Goal: Task Accomplishment & Management: Manage account settings

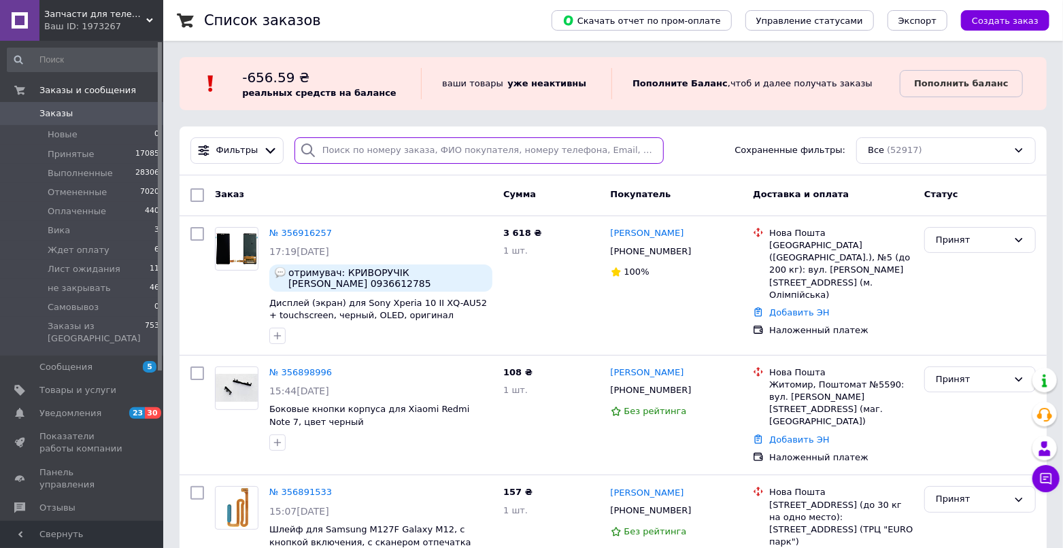
click at [369, 139] on input "search" at bounding box center [480, 150] width 370 height 27
paste input "356891533"
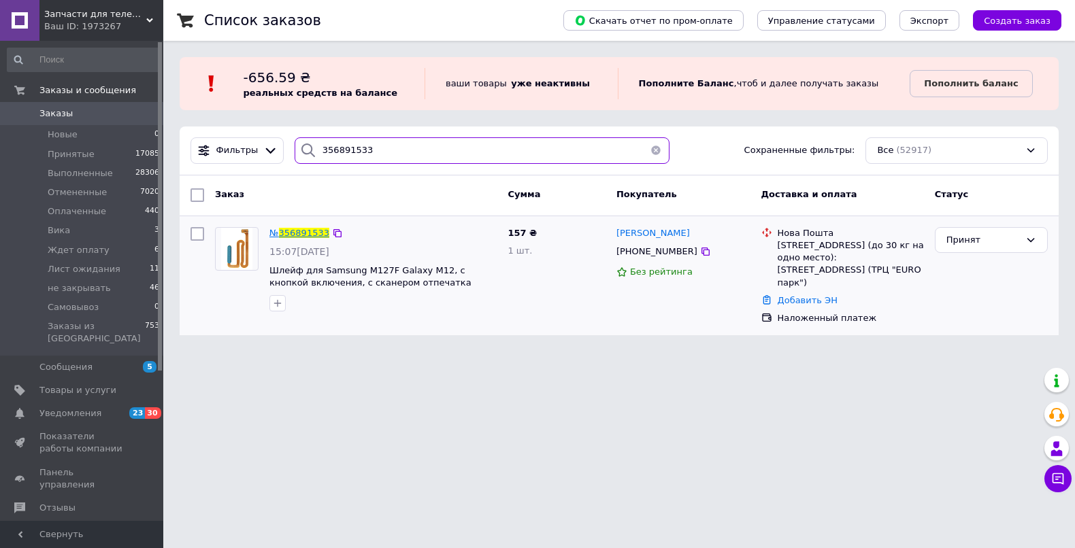
type input "356891533"
click at [312, 231] on span "356891533" at bounding box center [304, 233] width 50 height 10
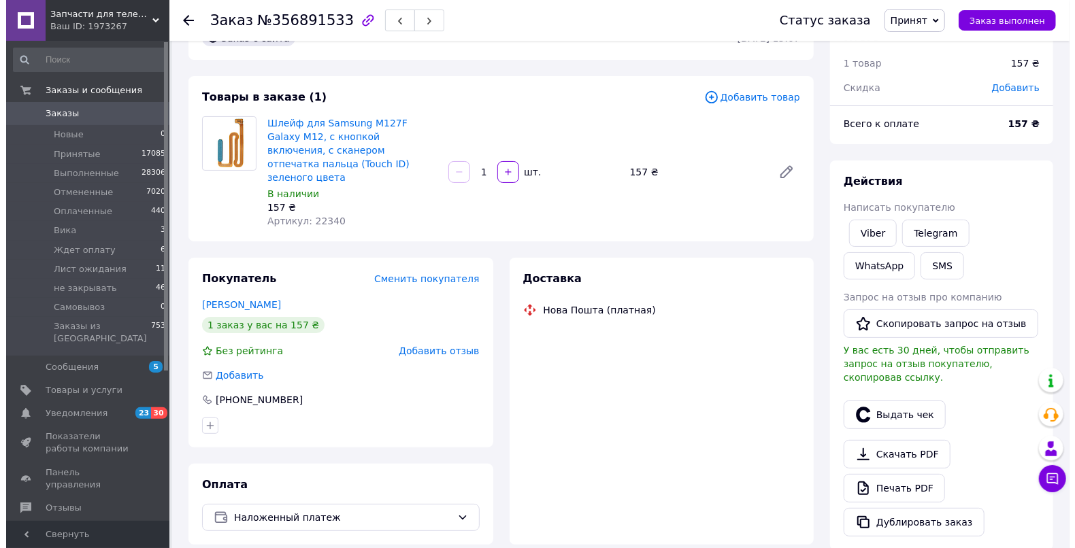
scroll to position [58, 0]
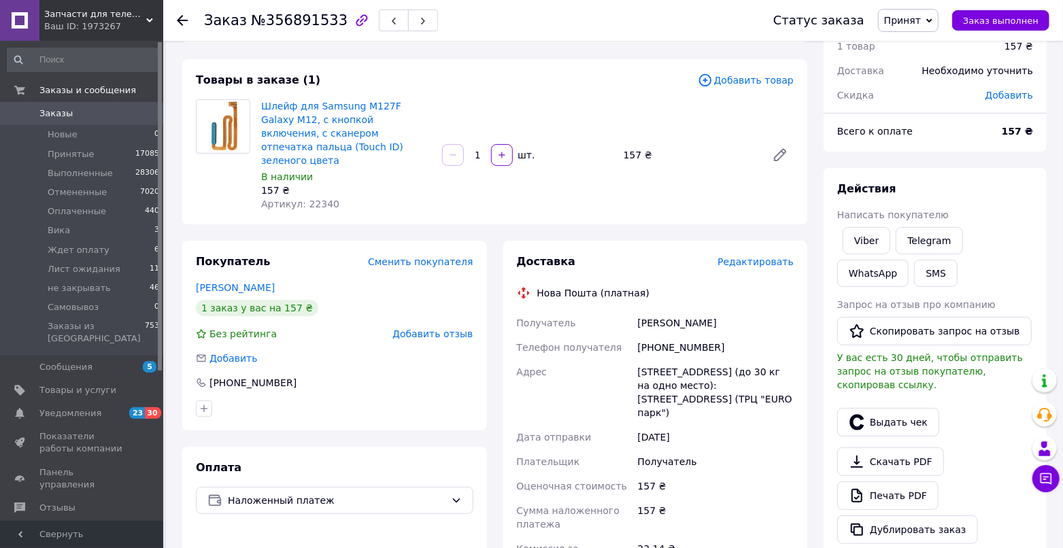
click at [758, 256] on span "Редактировать" at bounding box center [756, 261] width 76 height 11
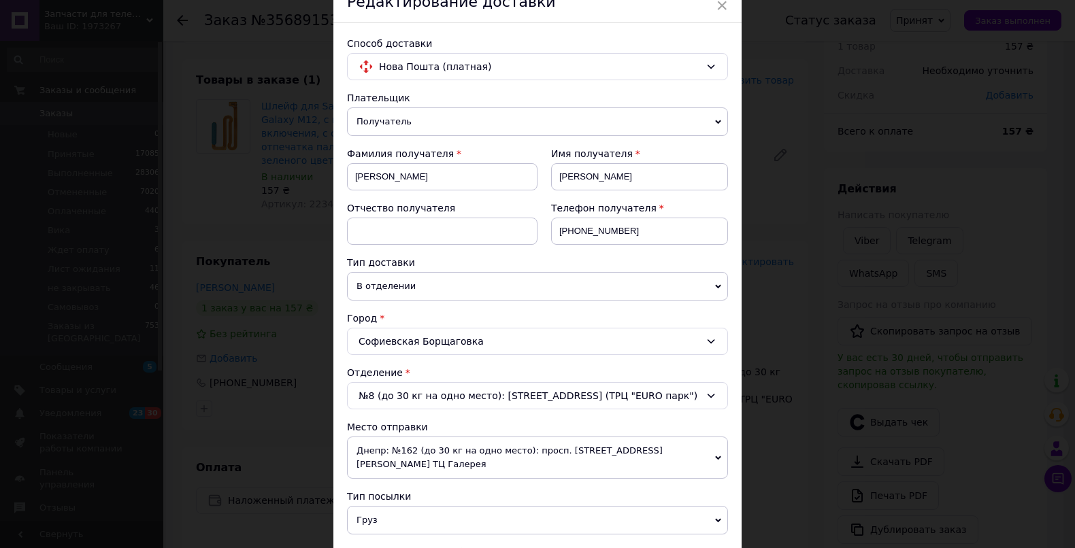
scroll to position [271, 0]
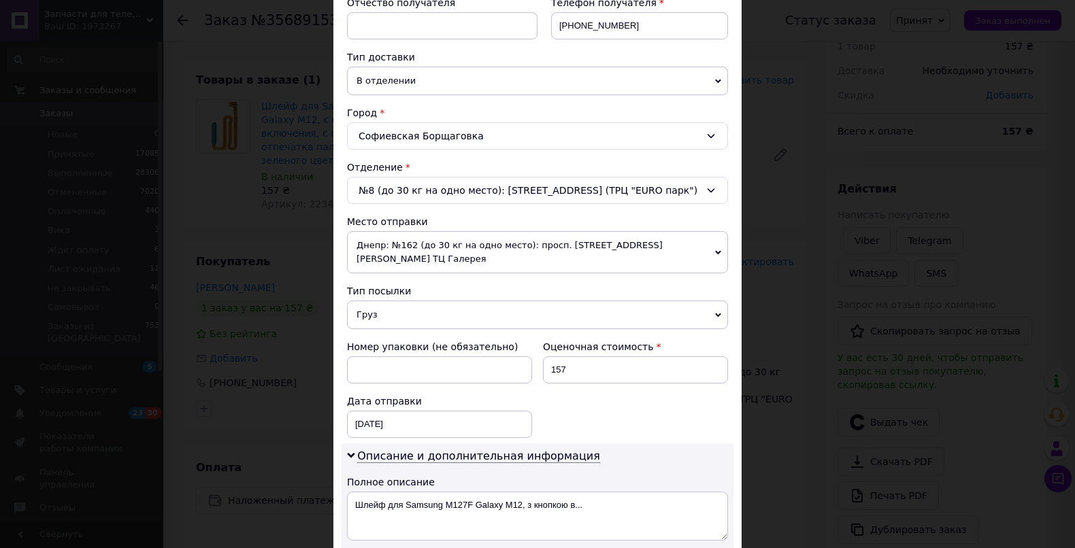
click at [372, 305] on span "Груз" at bounding box center [537, 315] width 381 height 29
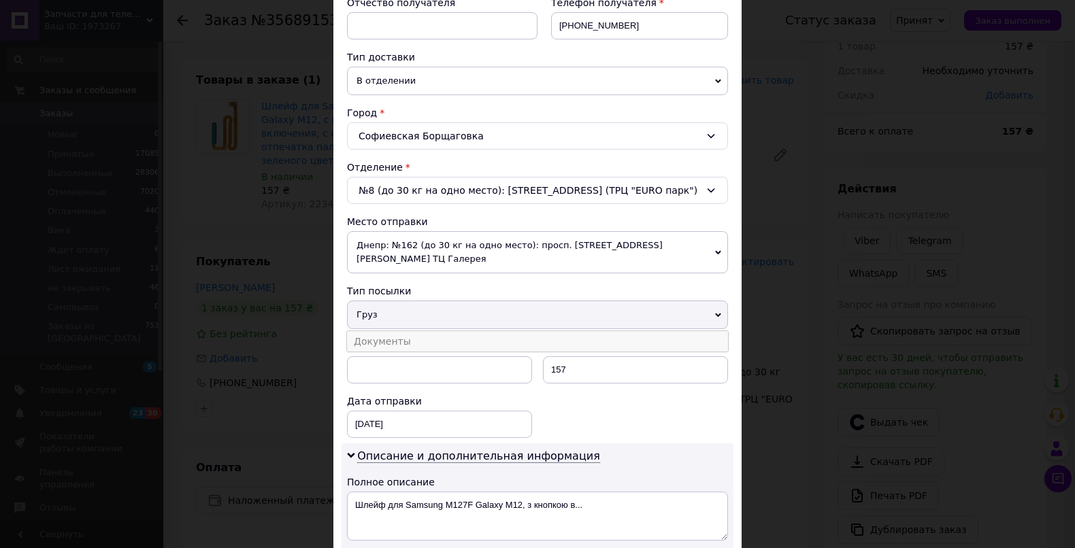
click at [378, 331] on li "Документы" at bounding box center [537, 341] width 381 height 20
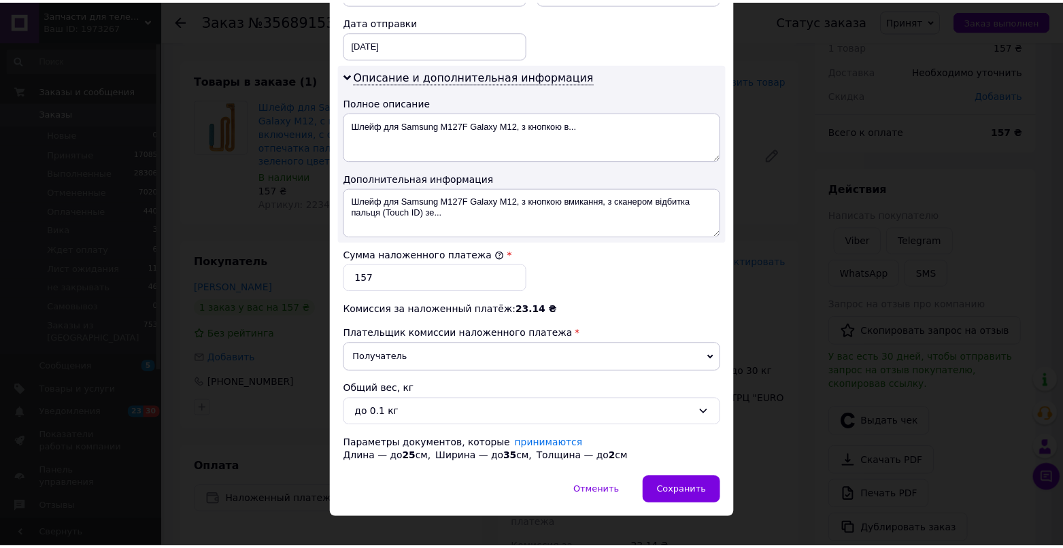
scroll to position [658, 0]
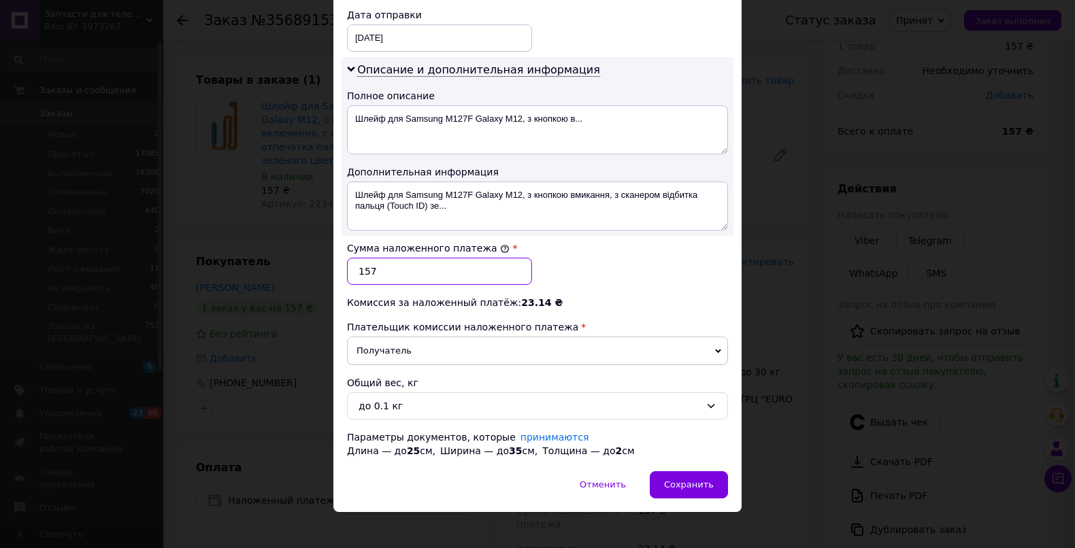
drag, startPoint x: 360, startPoint y: 258, endPoint x: 412, endPoint y: 266, distance: 52.3
click at [412, 266] on input "157" at bounding box center [439, 271] width 185 height 27
type input "162"
click at [697, 480] on span "Сохранить" at bounding box center [689, 485] width 50 height 10
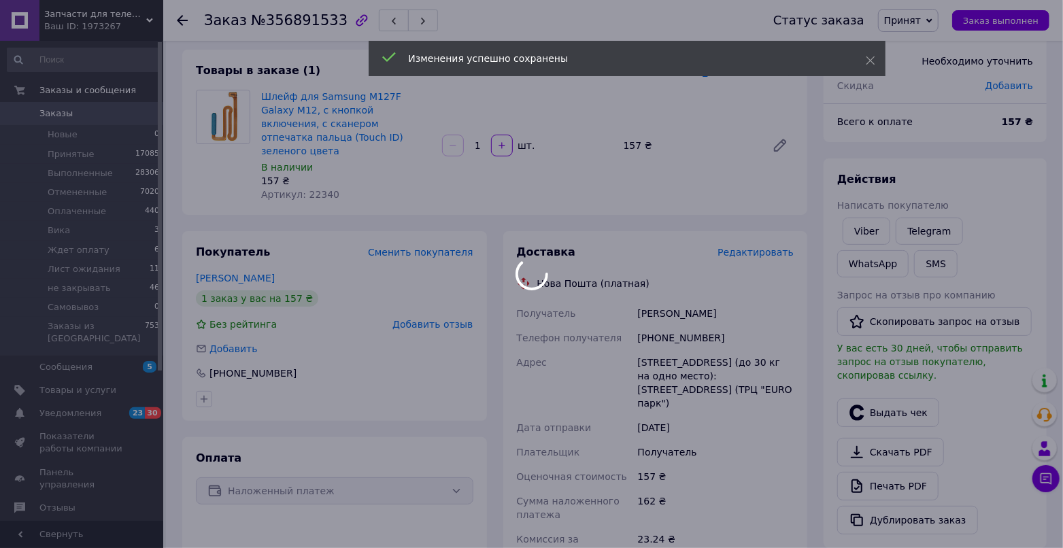
scroll to position [397, 0]
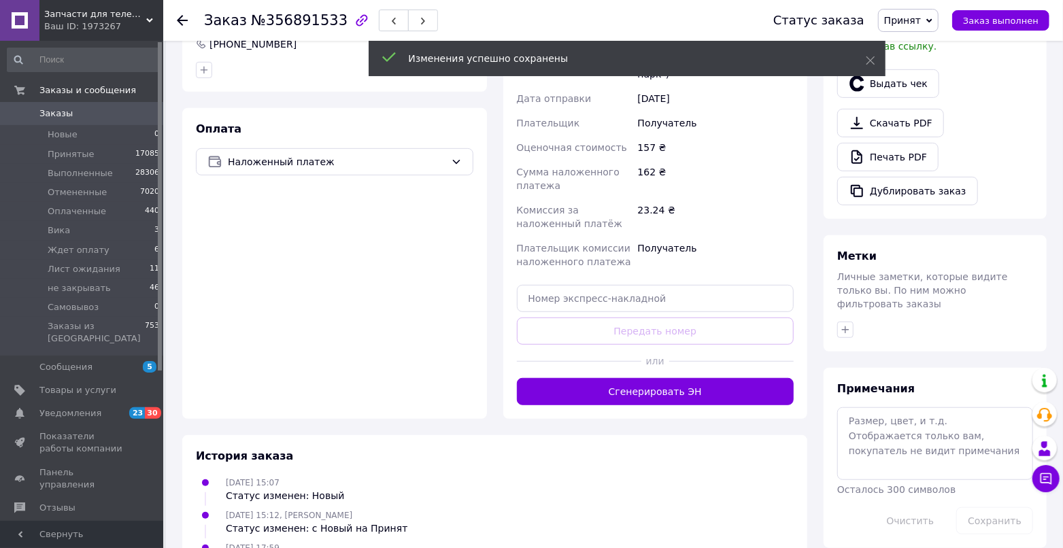
click at [587, 378] on button "Сгенерировать ЭН" at bounding box center [656, 391] width 278 height 27
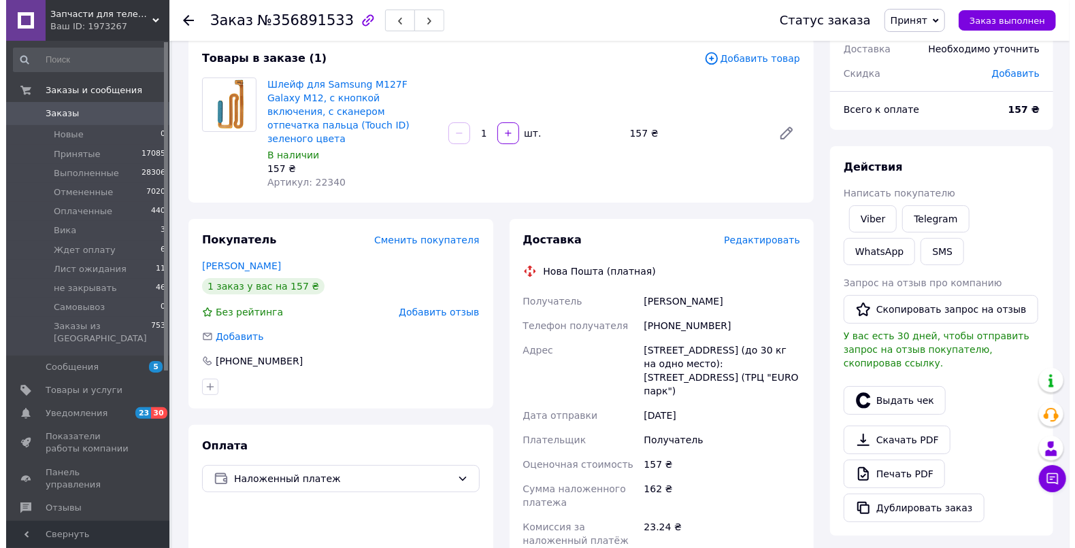
scroll to position [0, 0]
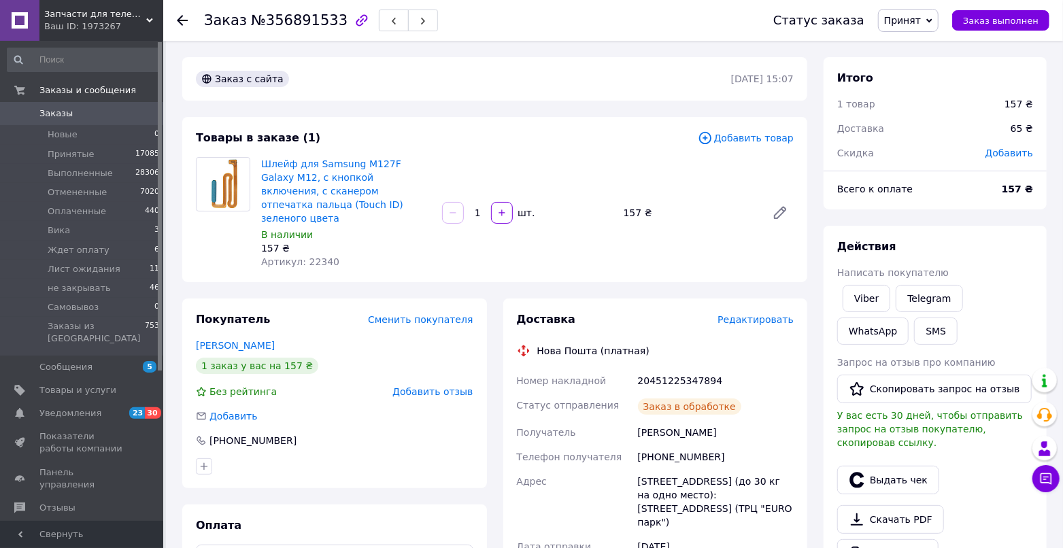
click at [684, 369] on div "20451225347894" at bounding box center [715, 381] width 161 height 24
copy div "20451225347894"
click at [101, 115] on span "Заказы" at bounding box center [82, 113] width 86 height 12
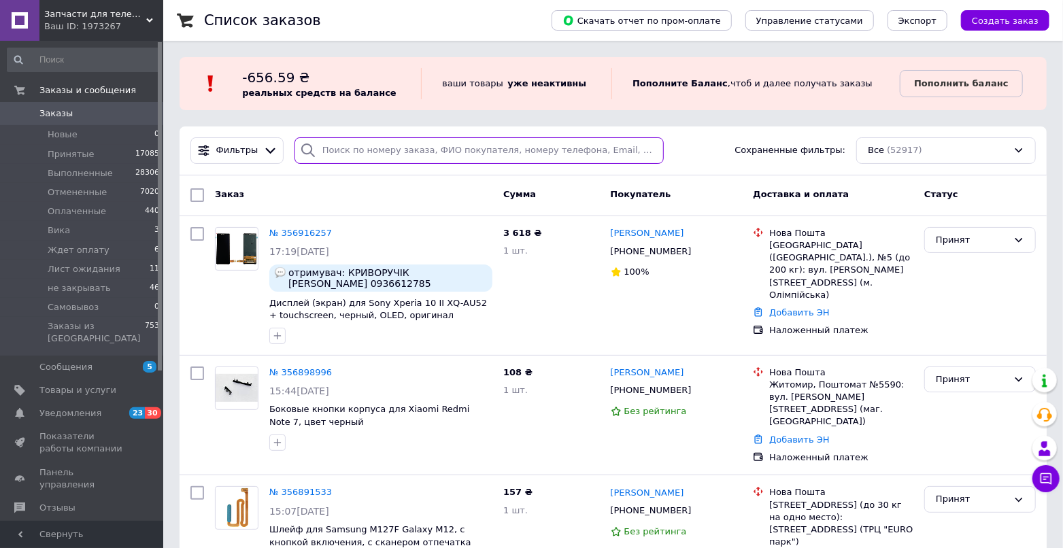
click at [344, 152] on input "search" at bounding box center [480, 150] width 370 height 27
paste input "356898996"
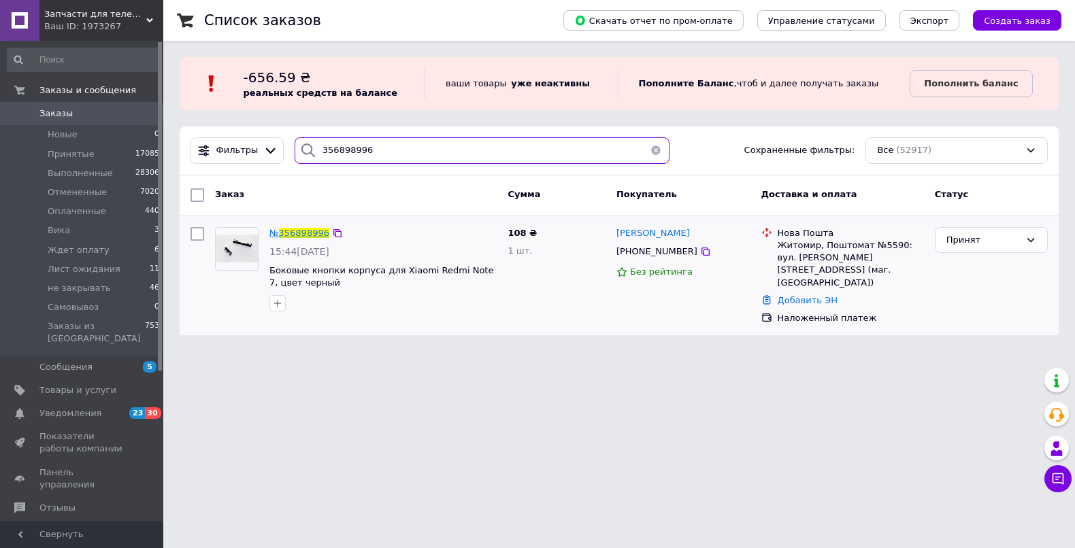
type input "356898996"
click at [313, 233] on span "356898996" at bounding box center [304, 233] width 50 height 10
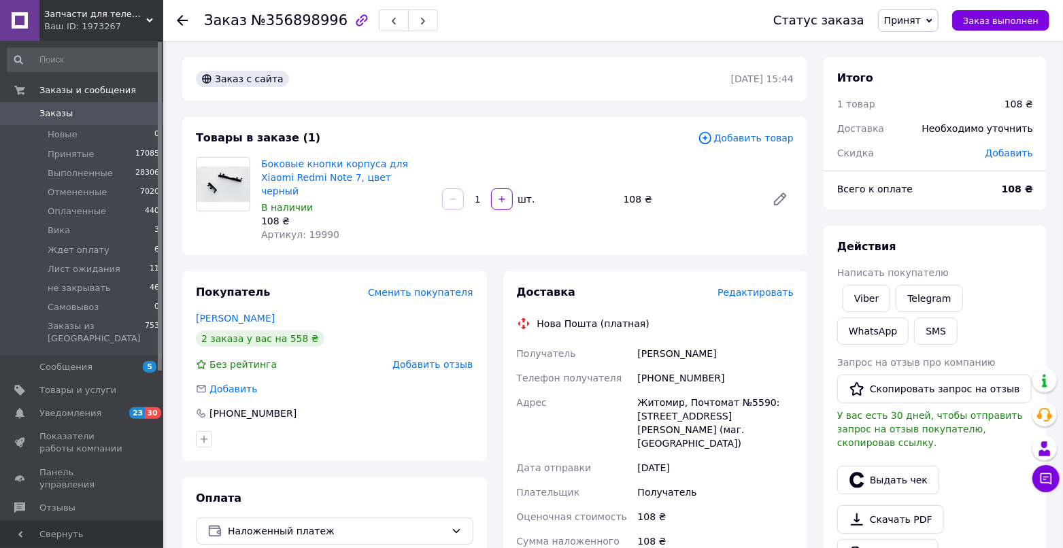
click at [734, 287] on span "Редактировать" at bounding box center [756, 292] width 76 height 11
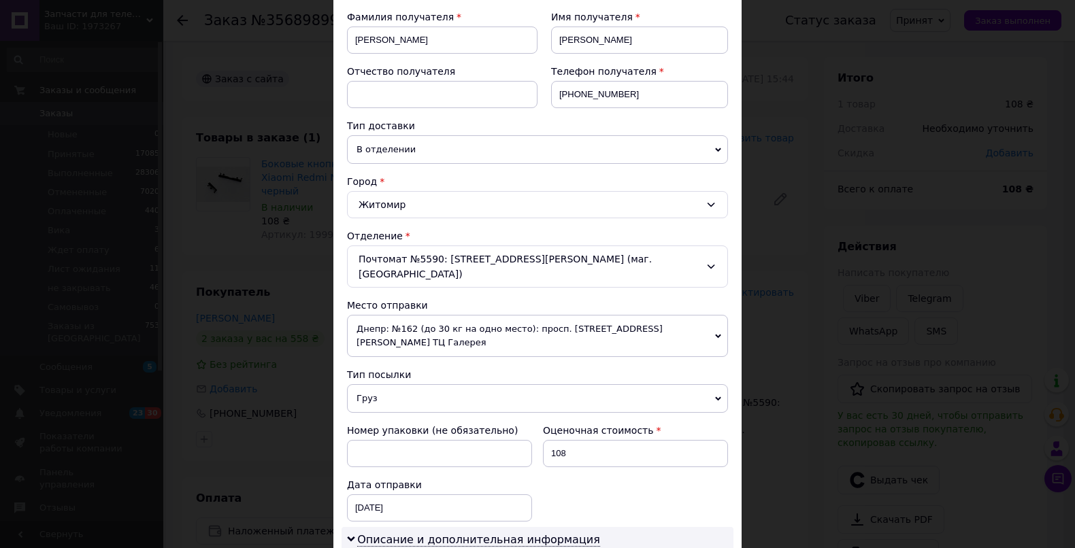
scroll to position [315, 0]
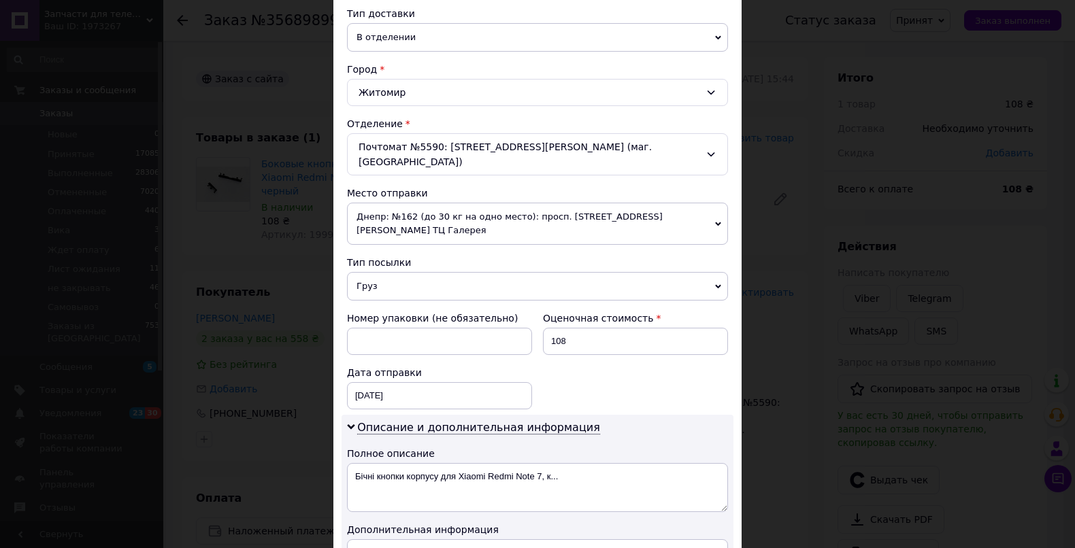
click at [372, 272] on span "Груз" at bounding box center [537, 286] width 381 height 29
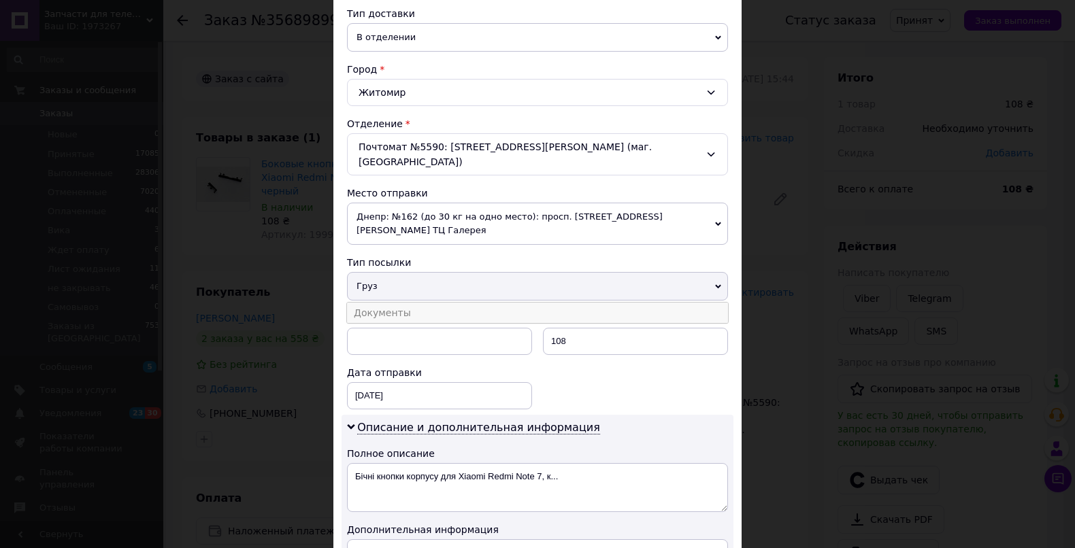
click at [378, 303] on li "Документы" at bounding box center [537, 313] width 381 height 20
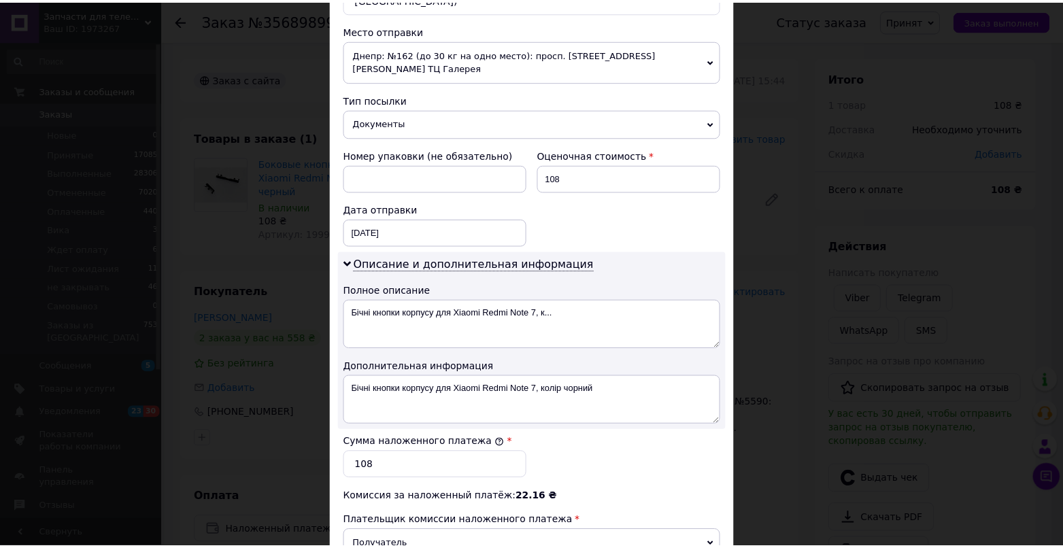
scroll to position [658, 0]
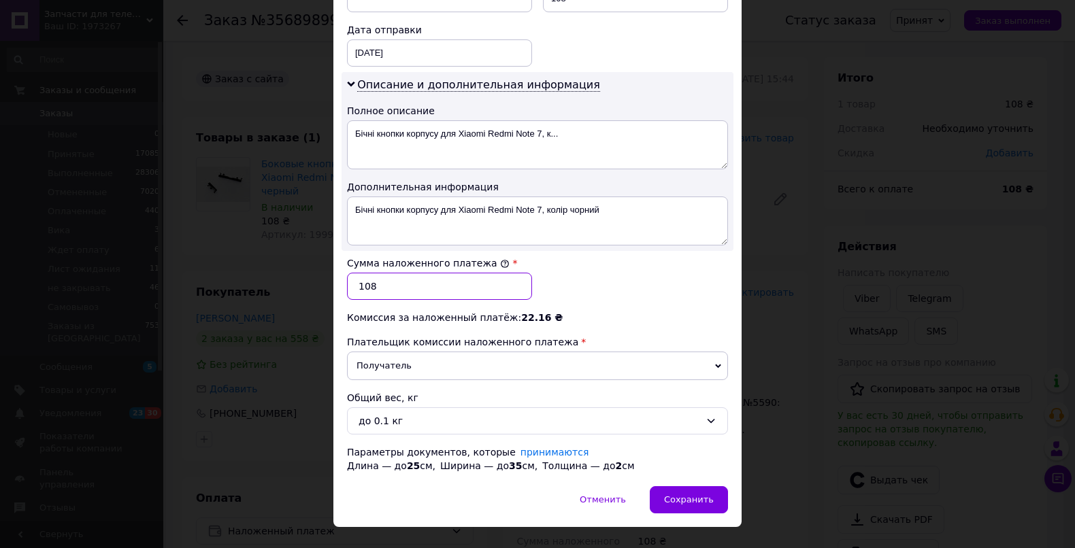
click at [396, 273] on input "108" at bounding box center [439, 286] width 185 height 27
type input "113"
click at [698, 486] on div "Сохранить" at bounding box center [689, 499] width 78 height 27
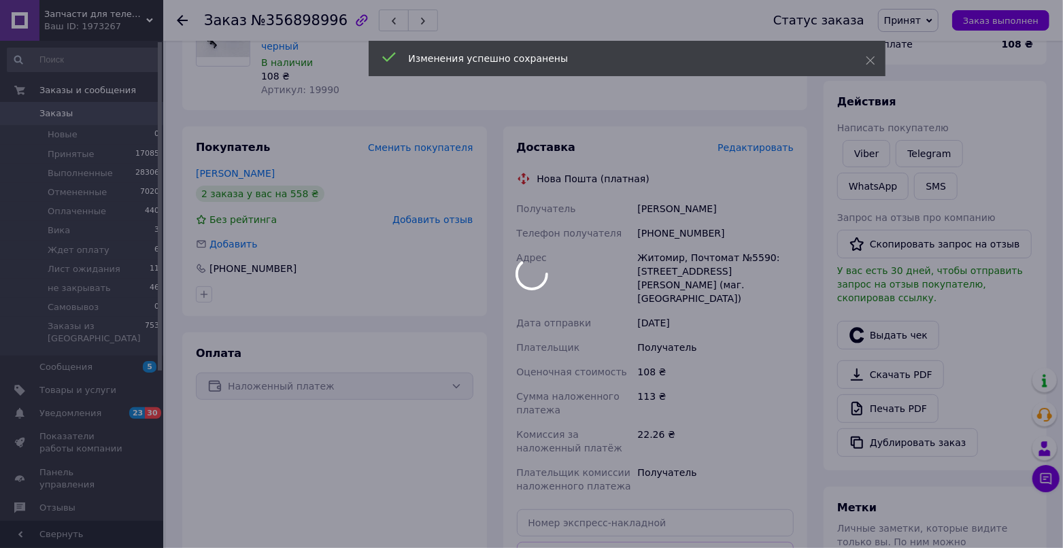
scroll to position [196, 0]
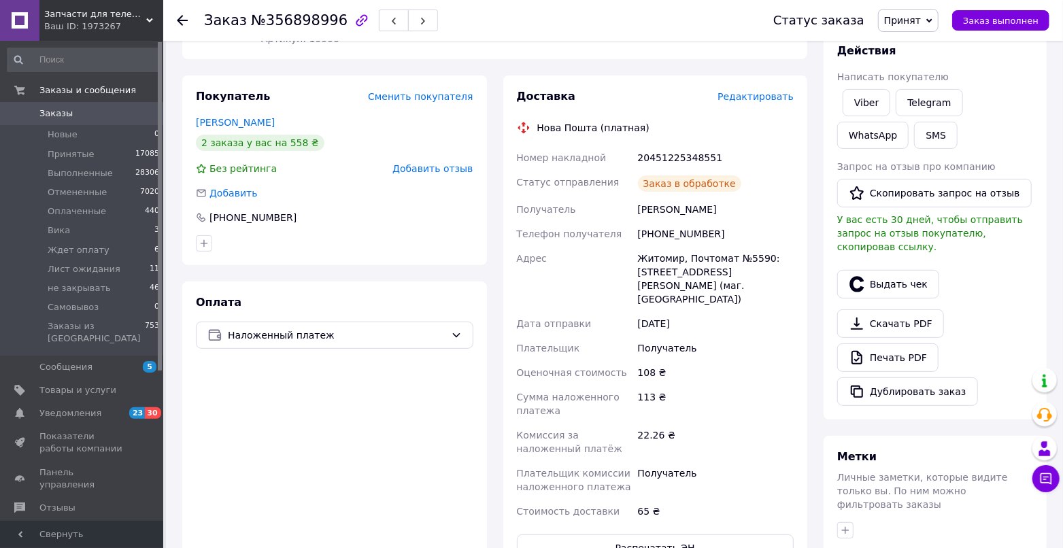
click at [652, 146] on div "20451225348551" at bounding box center [715, 158] width 161 height 24
copy div "20451225348551"
